Goal: Task Accomplishment & Management: Complete application form

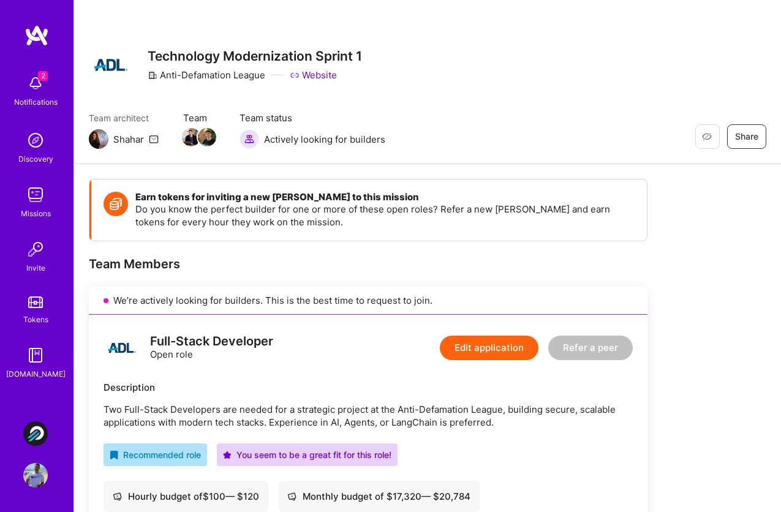
click at [485, 347] on button "Edit application" at bounding box center [489, 347] width 99 height 24
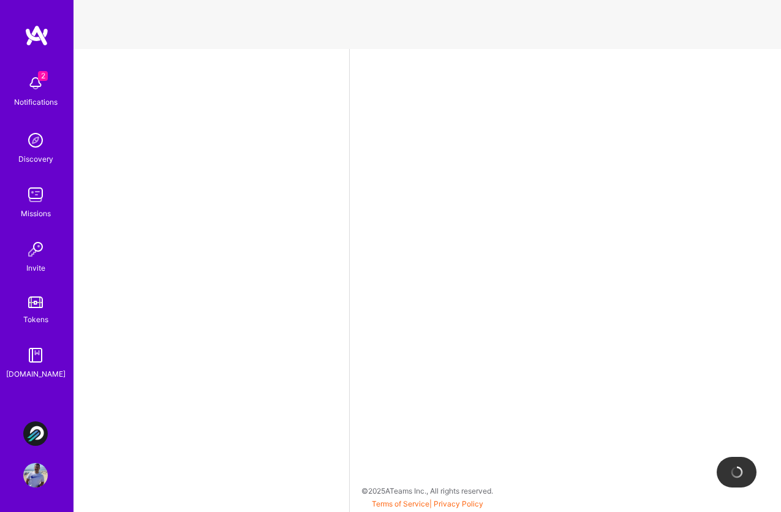
select select "BR"
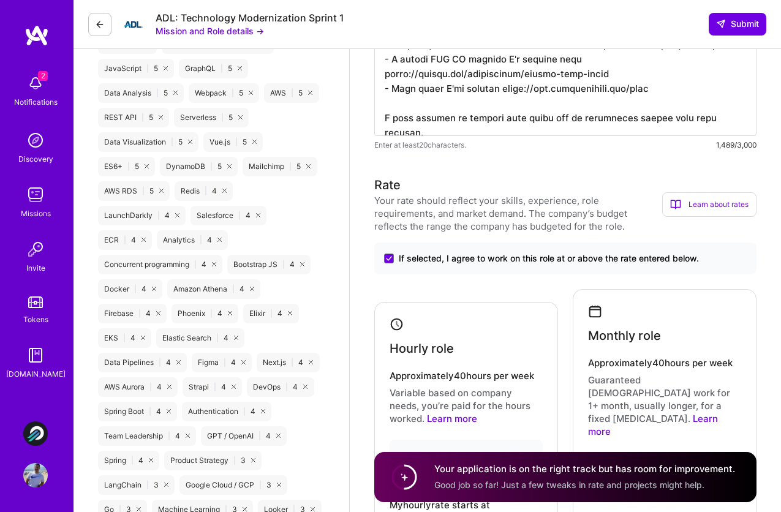
scroll to position [926, 0]
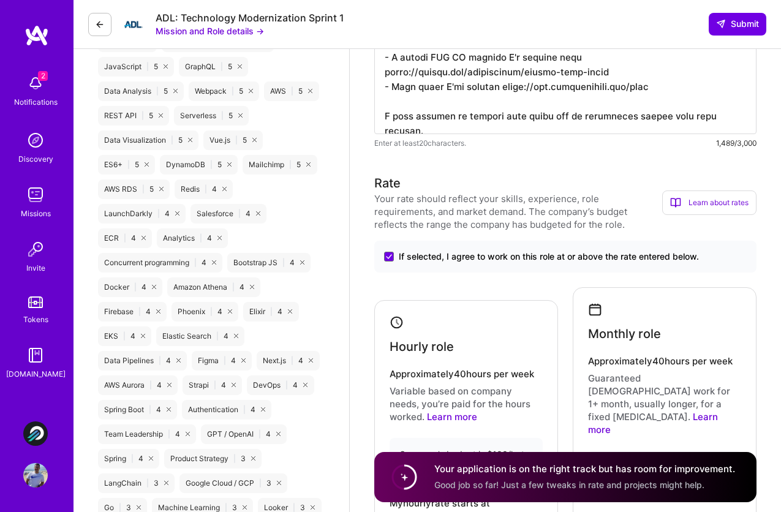
click at [34, 84] on img at bounding box center [35, 83] width 24 height 24
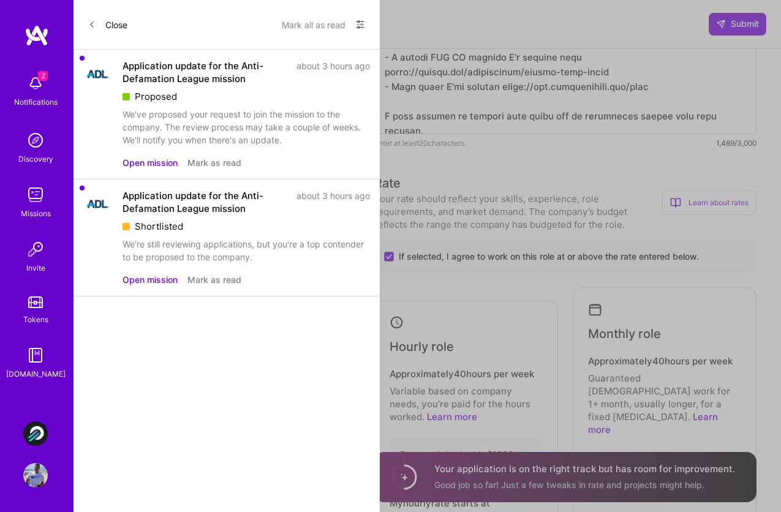
click at [212, 282] on button "Mark as read" at bounding box center [214, 279] width 54 height 13
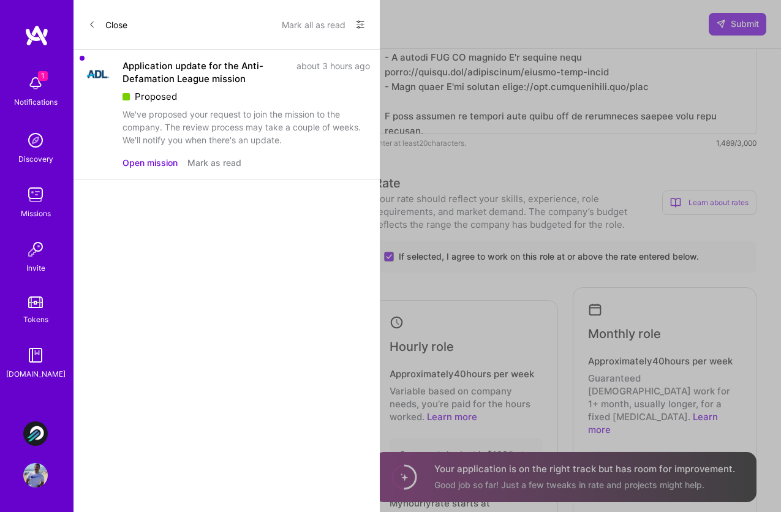
click at [216, 160] on button "Mark as read" at bounding box center [214, 162] width 54 height 13
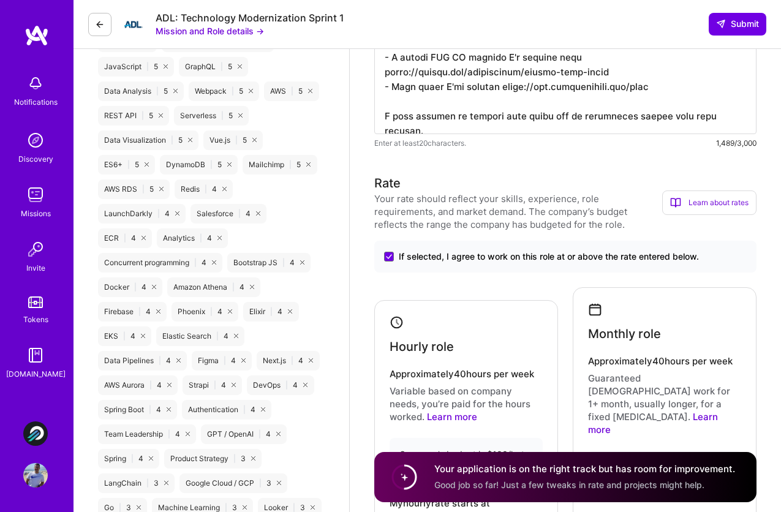
click at [36, 34] on img at bounding box center [36, 35] width 24 height 22
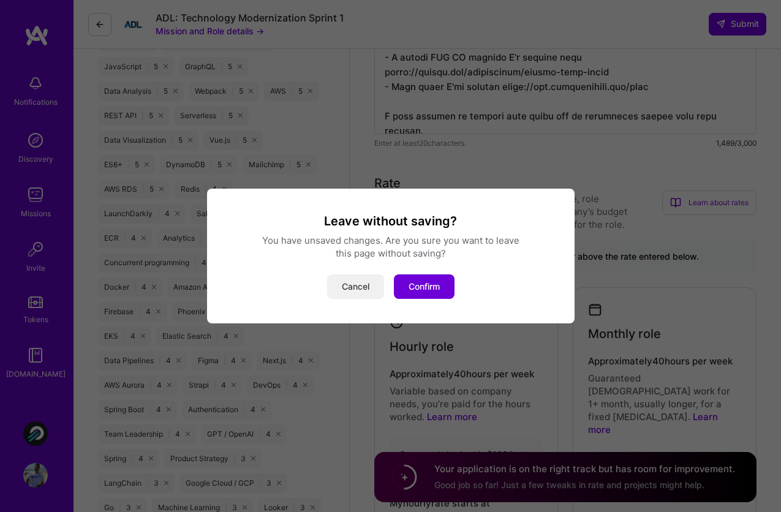
click at [363, 282] on button "Cancel" at bounding box center [355, 286] width 57 height 24
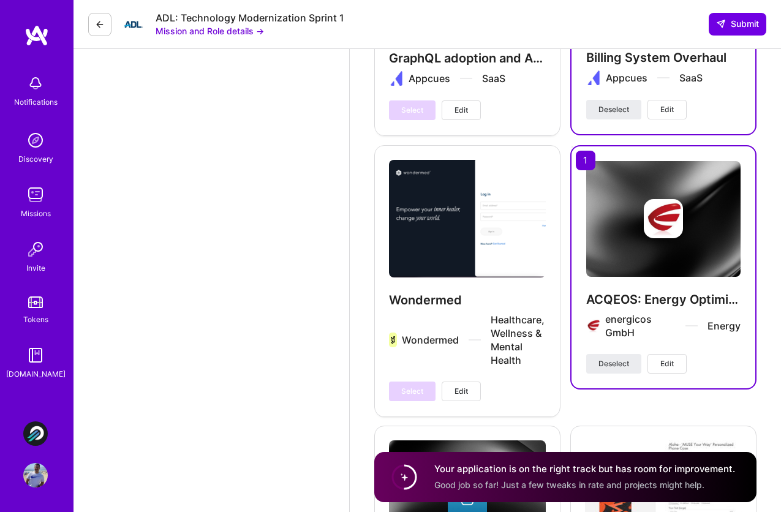
scroll to position [2363, 0]
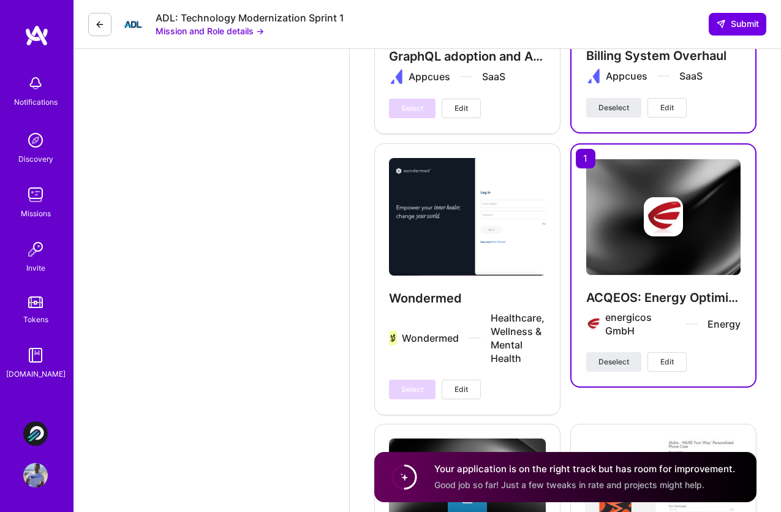
click at [695, 233] on img at bounding box center [663, 217] width 154 height 116
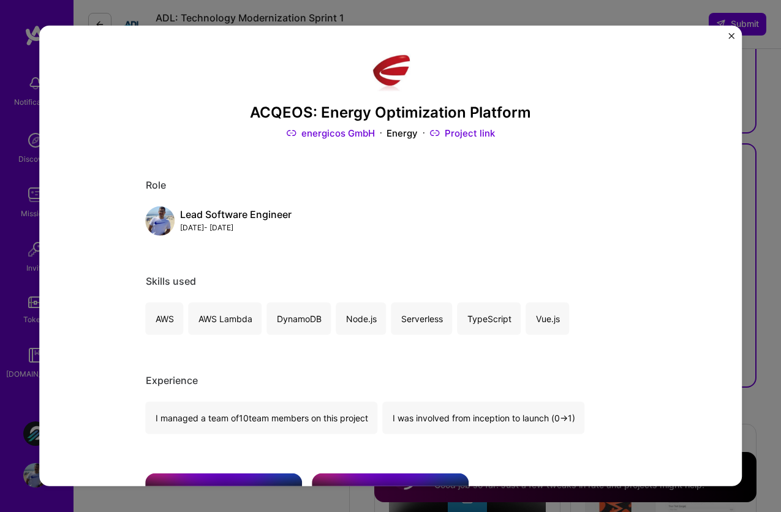
click at [593, 208] on div "Lead Software Engineer [DATE] - [DATE]" at bounding box center [391, 220] width 490 height 29
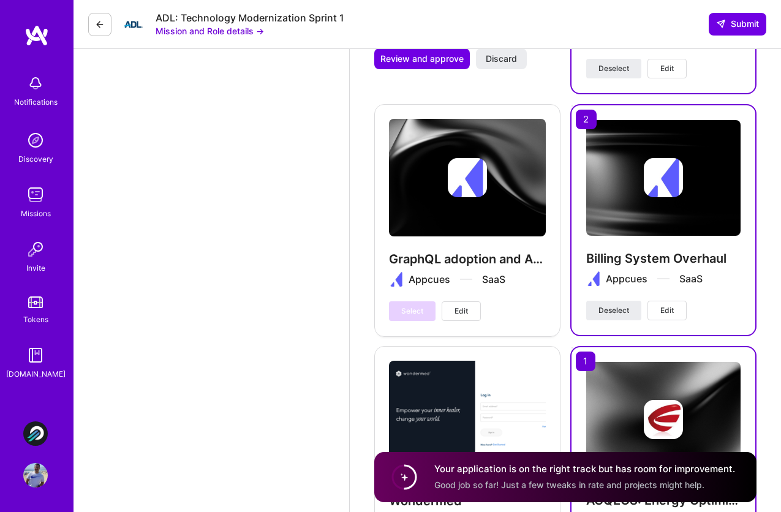
scroll to position [2127, 0]
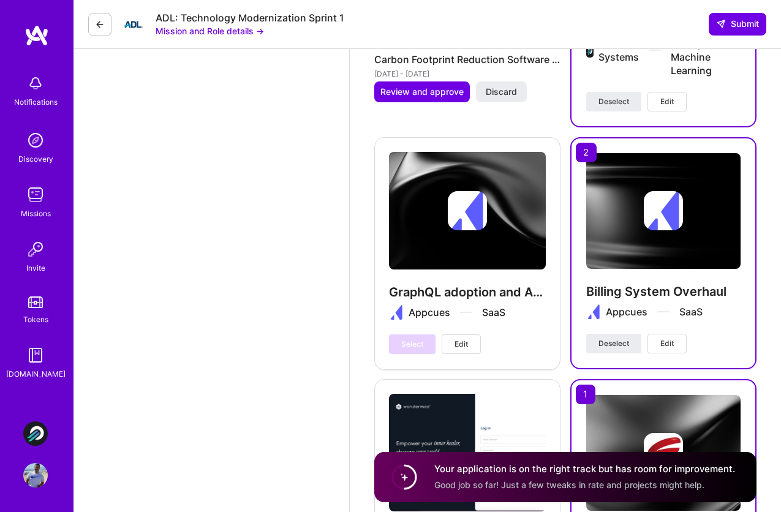
click at [650, 220] on img at bounding box center [663, 211] width 154 height 116
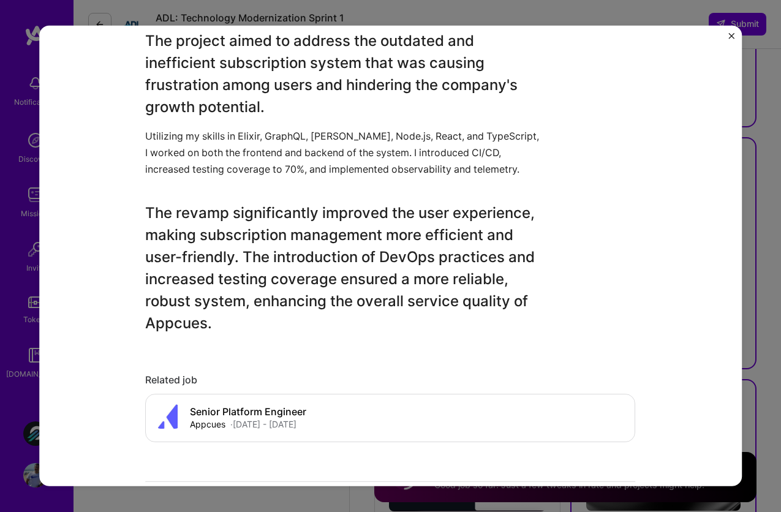
scroll to position [605, 0]
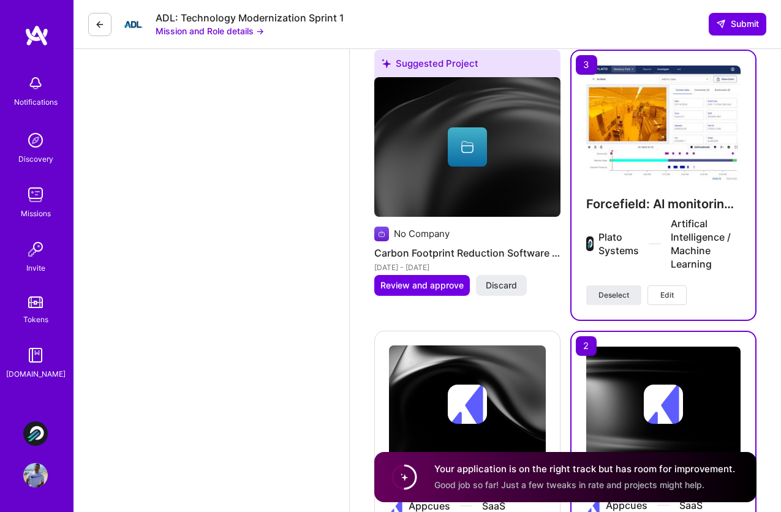
scroll to position [1916, 0]
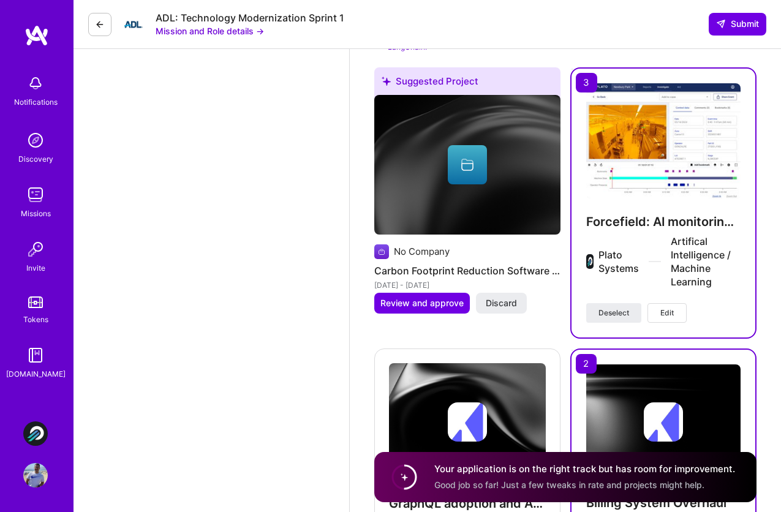
click at [647, 162] on img at bounding box center [663, 141] width 154 height 116
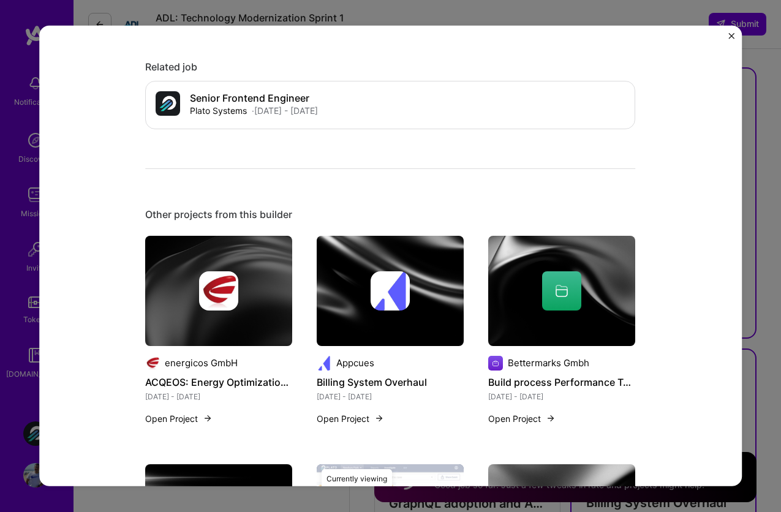
scroll to position [1519, 0]
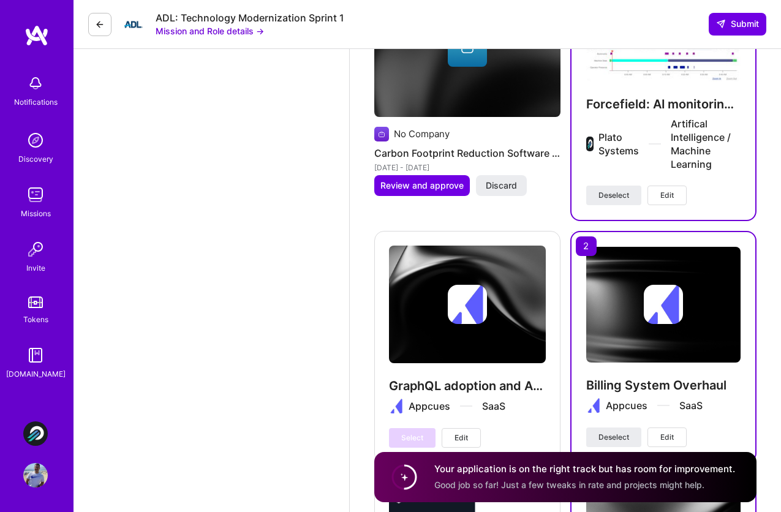
scroll to position [2091, 0]
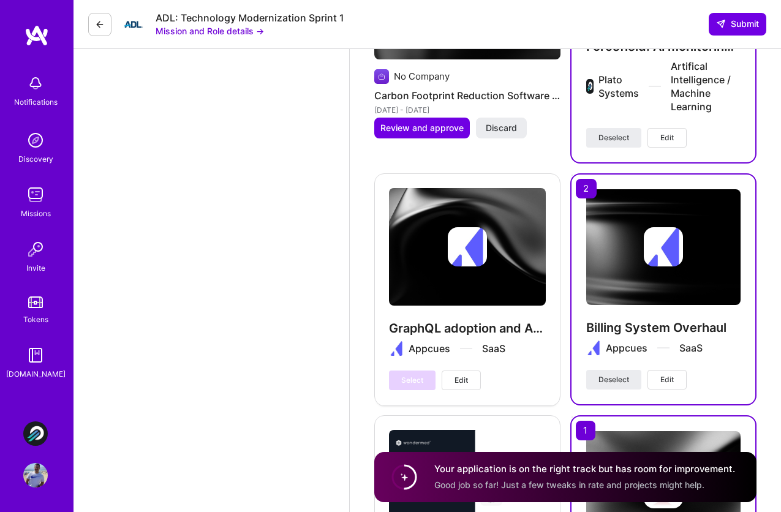
click at [637, 320] on h4 "Billing System Overhaul" at bounding box center [663, 328] width 154 height 16
click at [656, 260] on img at bounding box center [663, 247] width 154 height 116
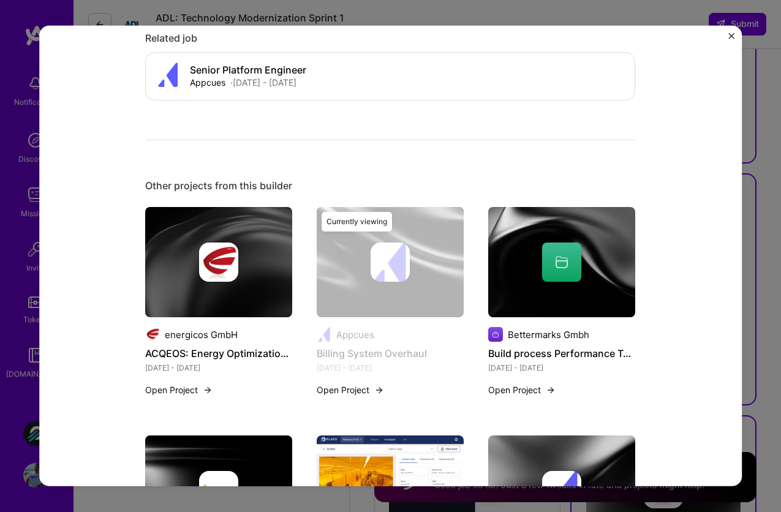
scroll to position [965, 0]
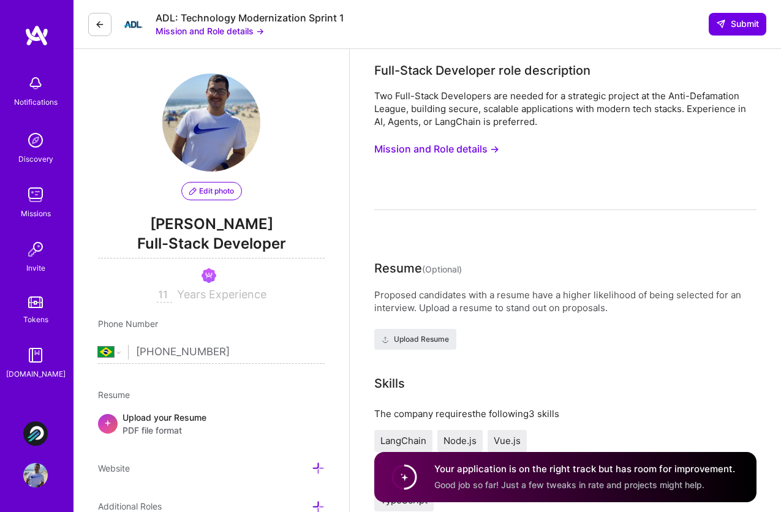
click at [534, 175] on div "Two Full-Stack Developers are needed for a strategic project at the Anti-Defama…" at bounding box center [565, 149] width 382 height 121
